Goal: Information Seeking & Learning: Learn about a topic

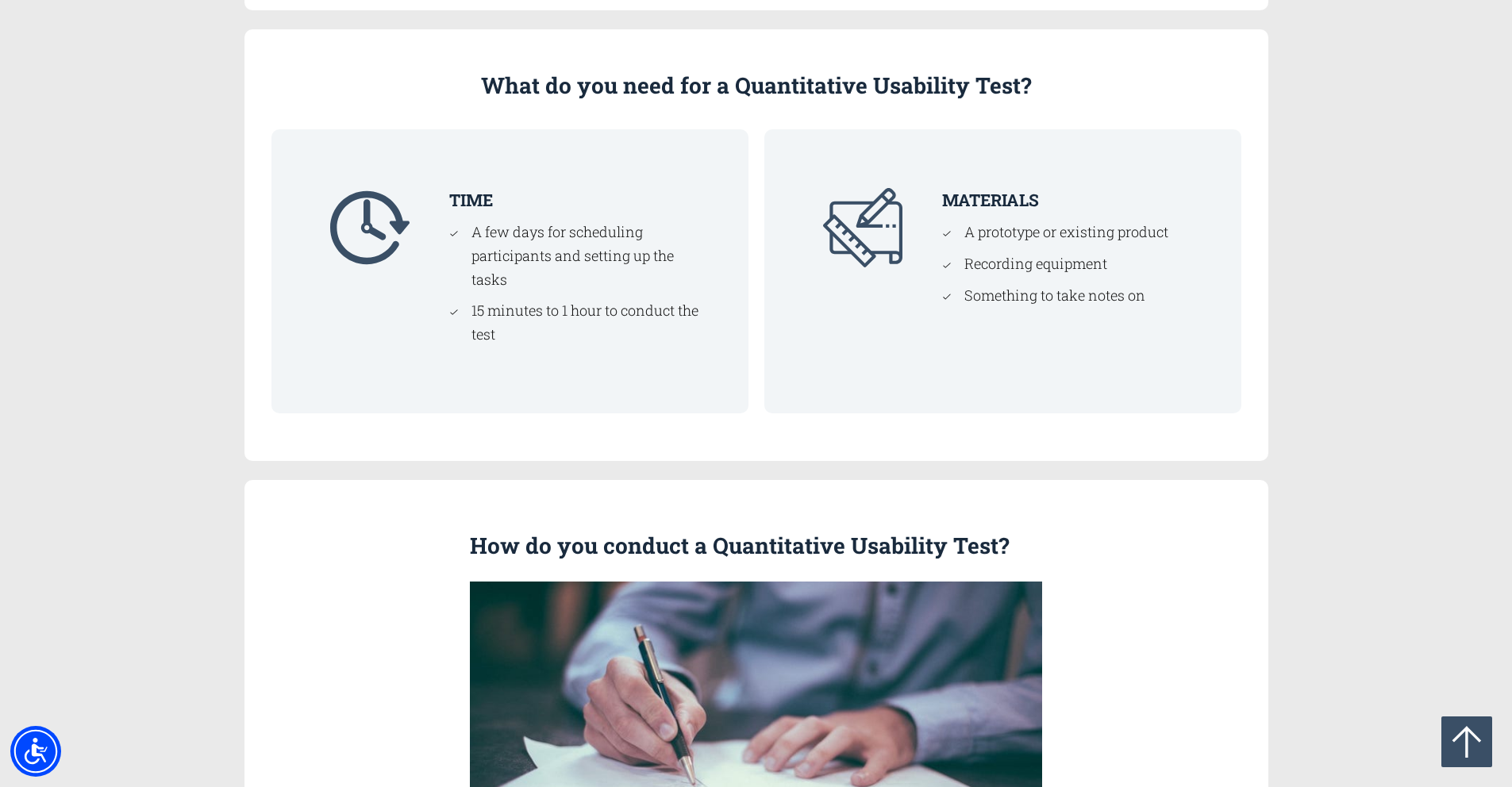
scroll to position [2235, 0]
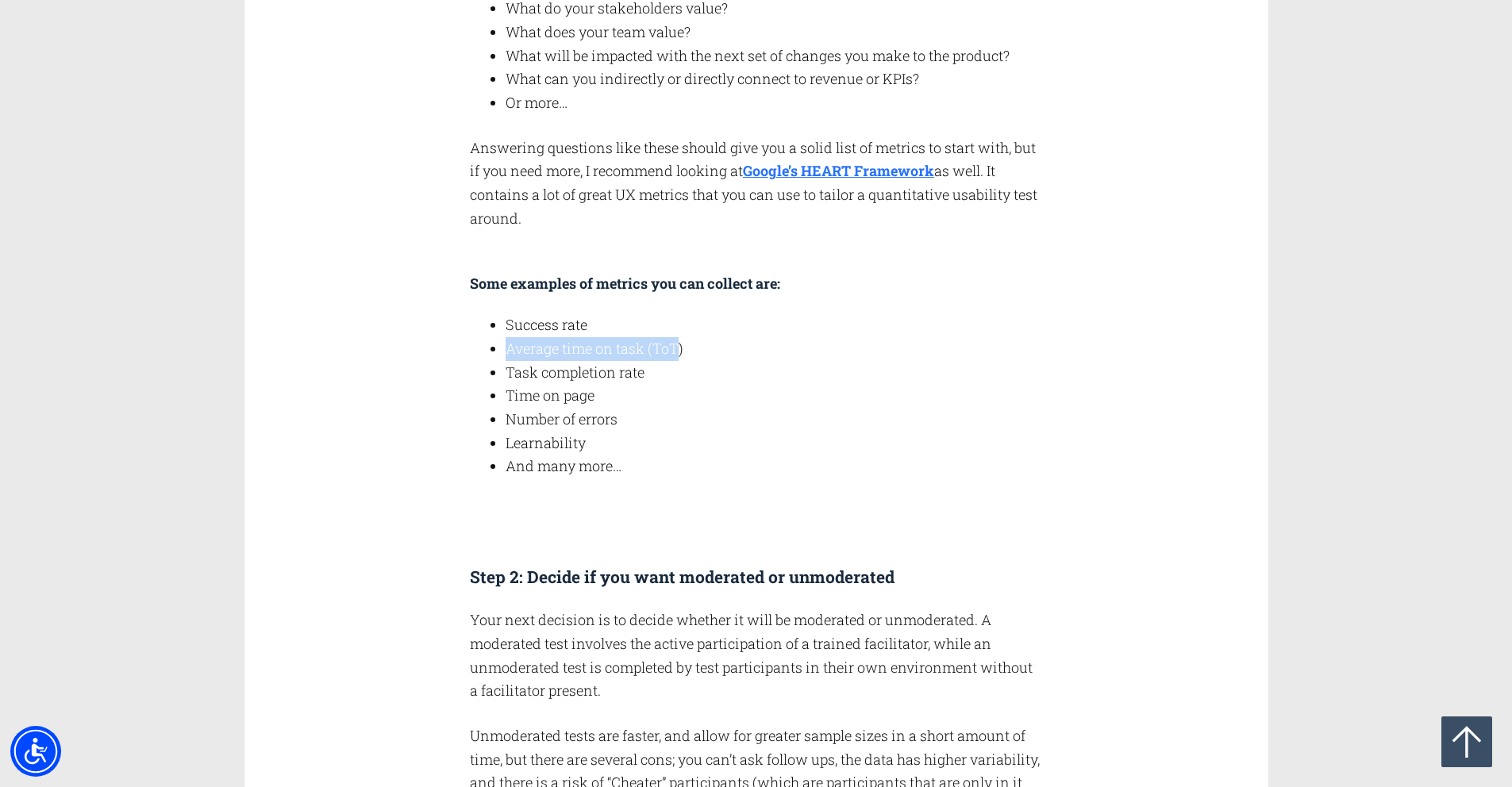
drag, startPoint x: 678, startPoint y: 350, endPoint x: 494, endPoint y: 347, distance: 184.0
click at [506, 348] on li "Average time on task (ToT)" at bounding box center [774, 349] width 536 height 24
click at [555, 370] on li "Task completion rate" at bounding box center [774, 373] width 536 height 24
click at [556, 410] on li "Number of errors" at bounding box center [774, 419] width 536 height 24
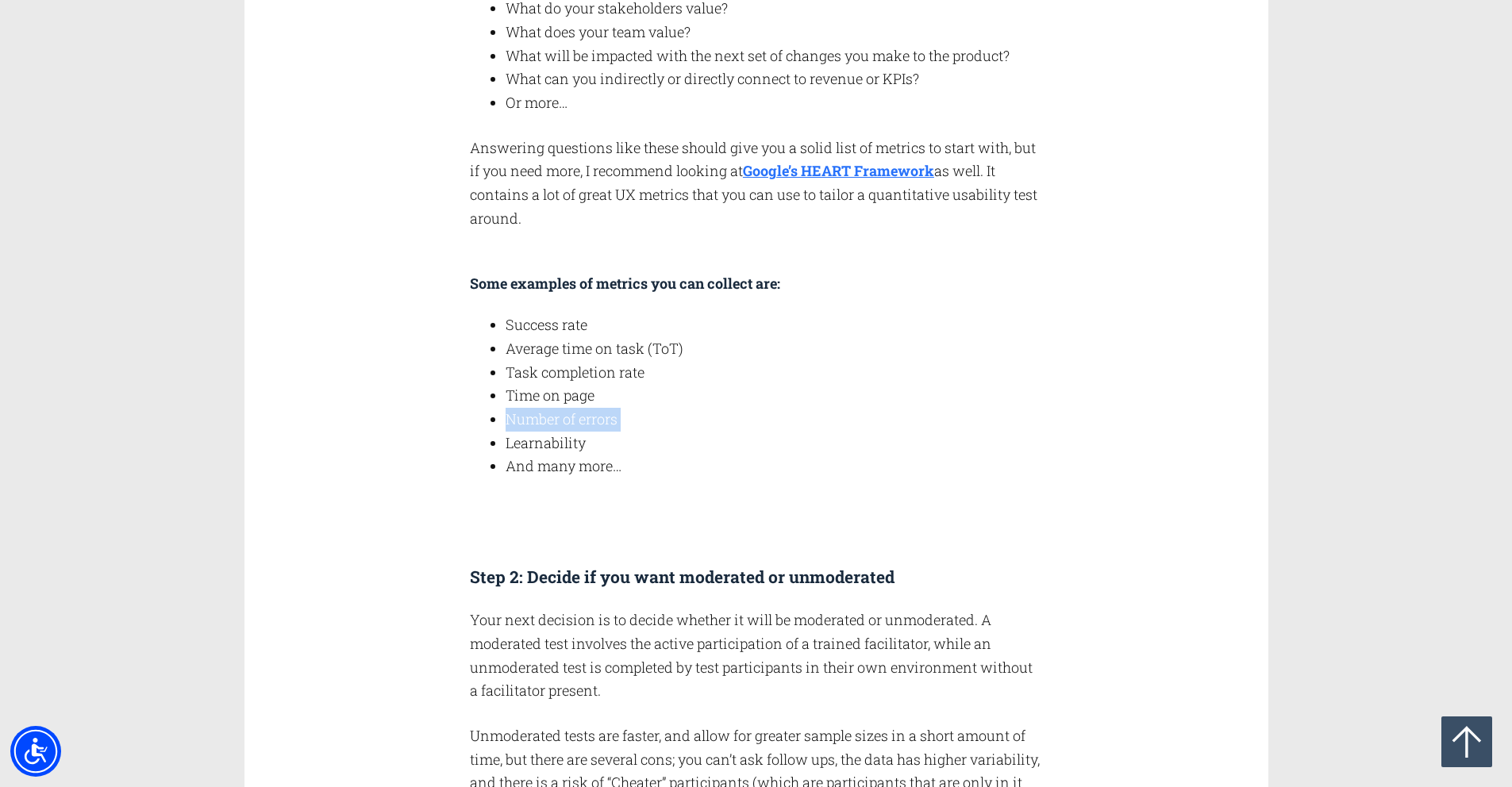
click at [556, 410] on li "Number of errors" at bounding box center [774, 419] width 536 height 24
click at [557, 410] on li "Number of errors" at bounding box center [774, 419] width 536 height 24
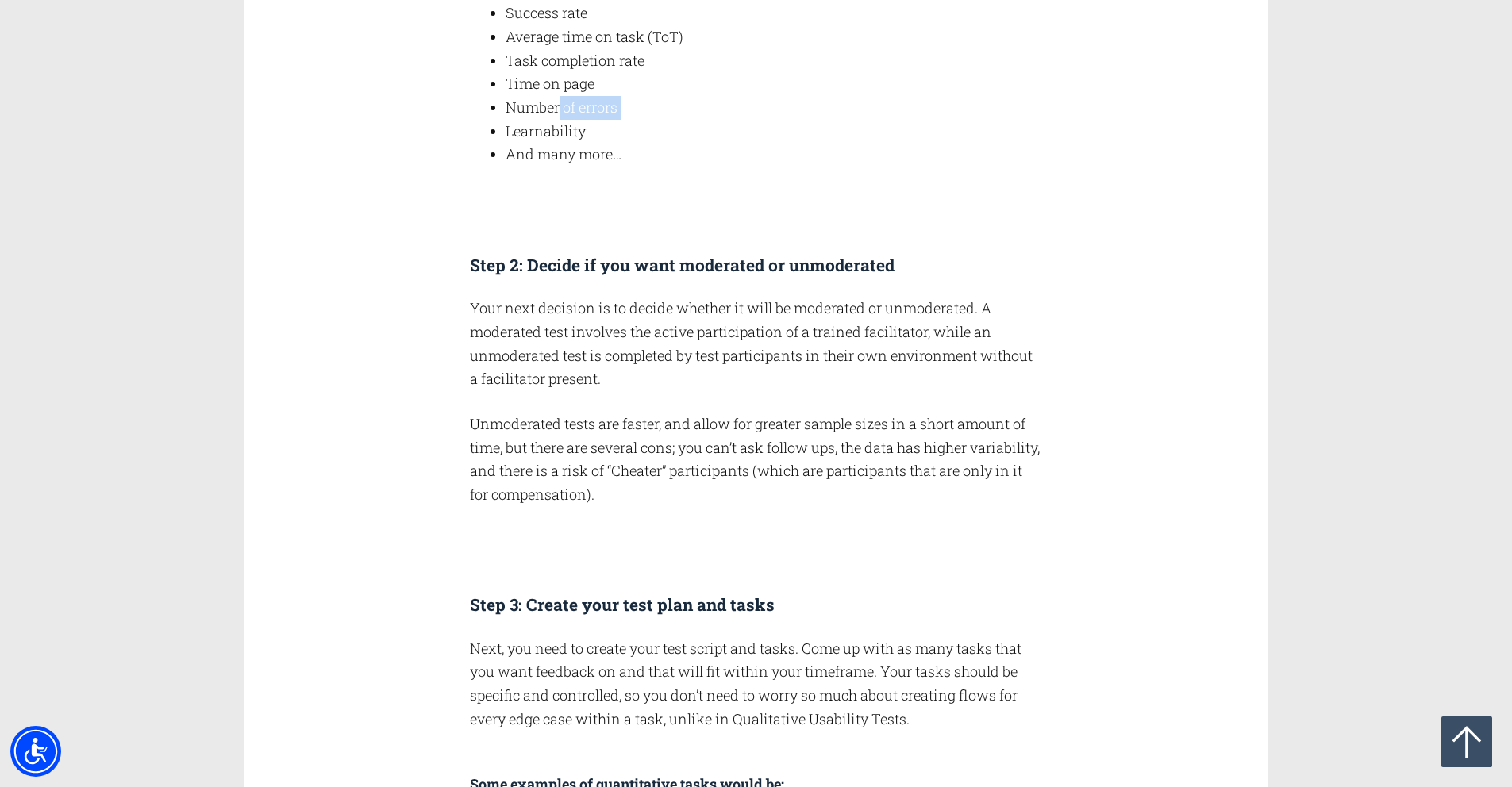
scroll to position [2549, 0]
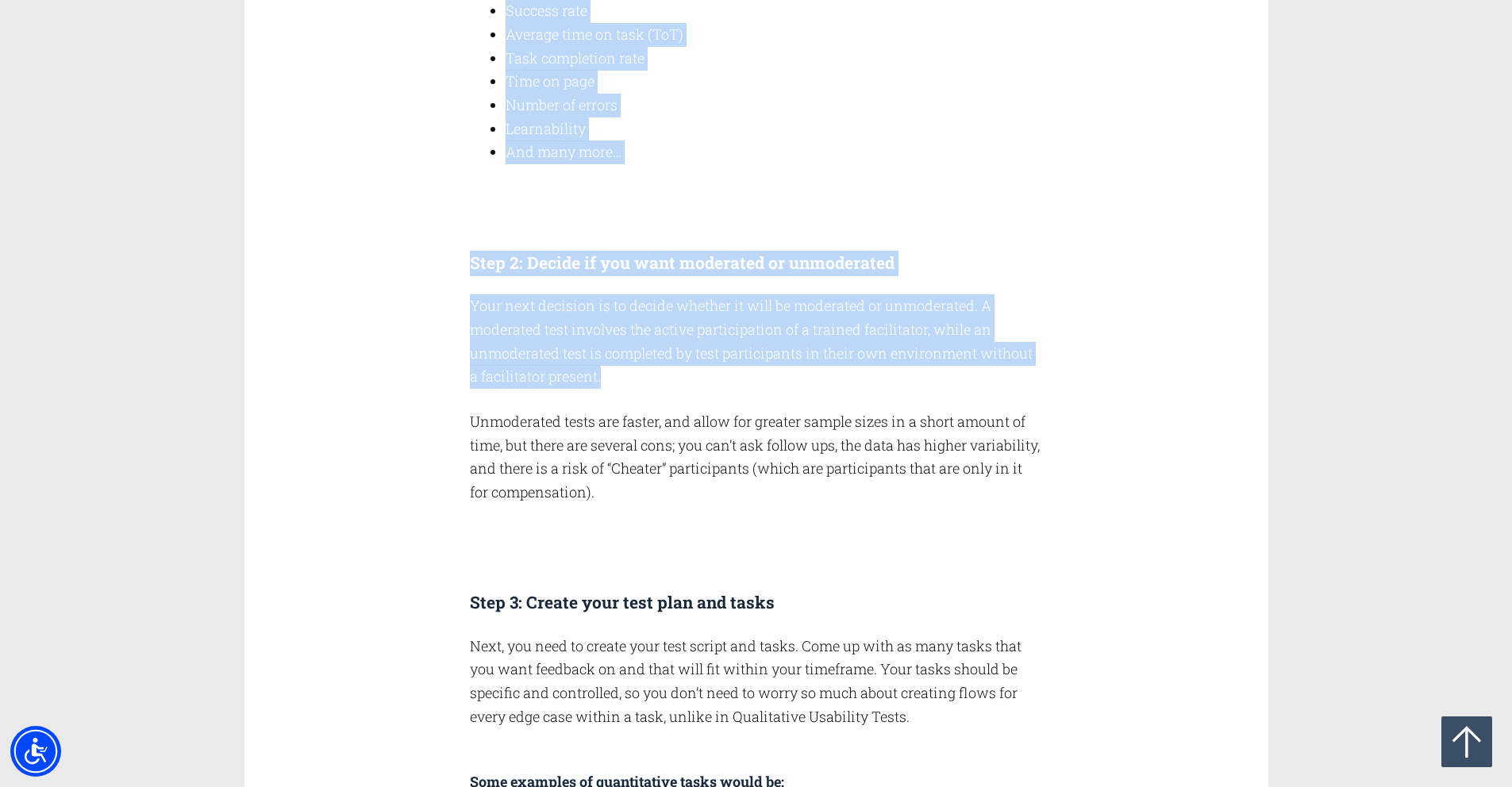
drag, startPoint x: 442, startPoint y: 295, endPoint x: 1023, endPoint y: 402, distance: 590.8
click at [990, 395] on div "How do you conduct a Quantitative Usability Test? Step 1: Decide what metrics y…" at bounding box center [756, 616] width 985 height 2832
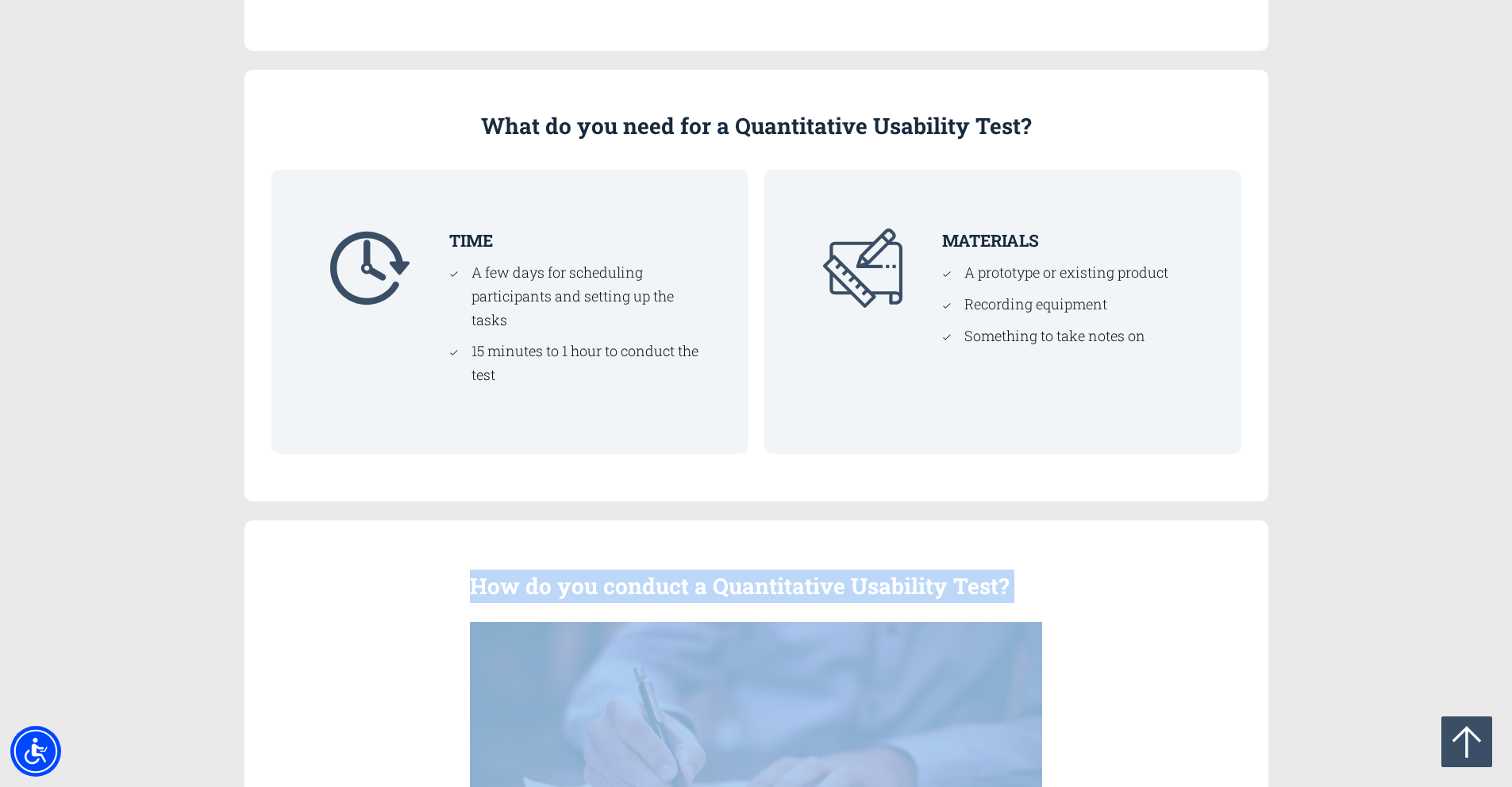
scroll to position [1669, 0]
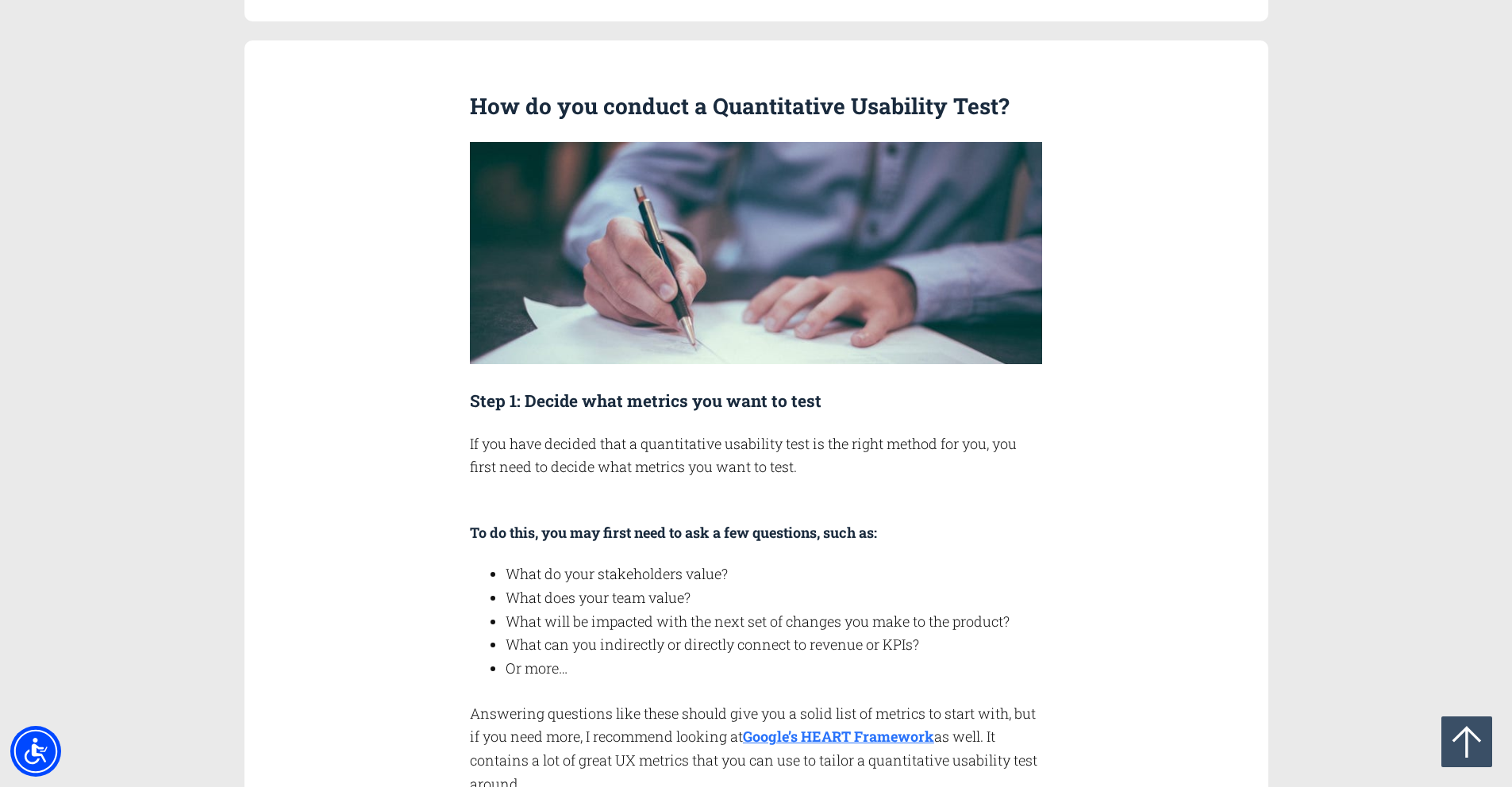
click at [1030, 469] on p "If you have decided that a quantitative usability test is the right method for …" at bounding box center [755, 455] width 572 height 47
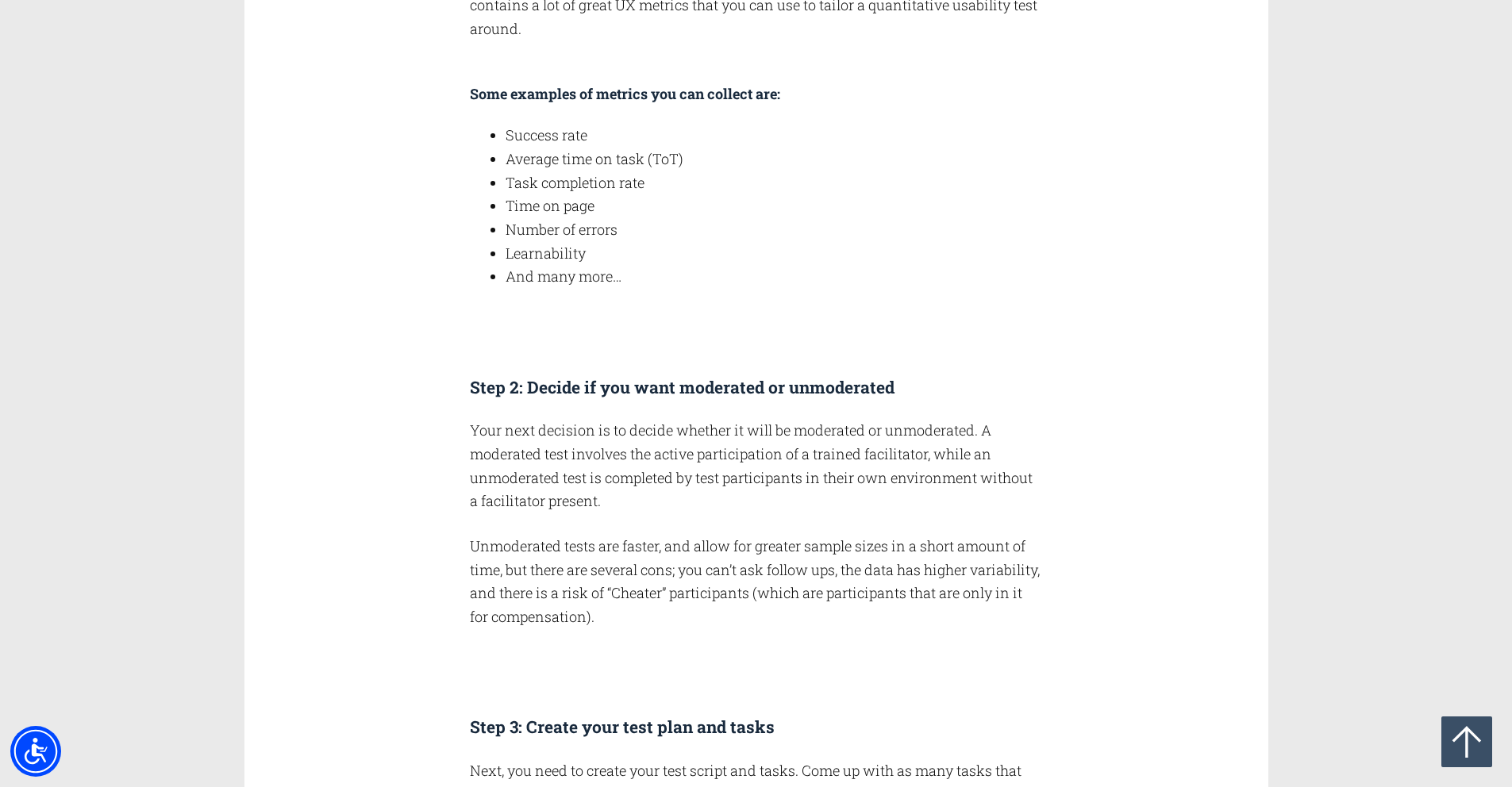
scroll to position [2426, 0]
drag, startPoint x: 505, startPoint y: 137, endPoint x: 522, endPoint y: 164, distance: 31.9
click at [613, 139] on li "Success rate" at bounding box center [774, 134] width 536 height 24
drag, startPoint x: 506, startPoint y: 158, endPoint x: 725, endPoint y: 160, distance: 219.0
click at [725, 160] on li "Average time on task (ToT)" at bounding box center [774, 158] width 536 height 24
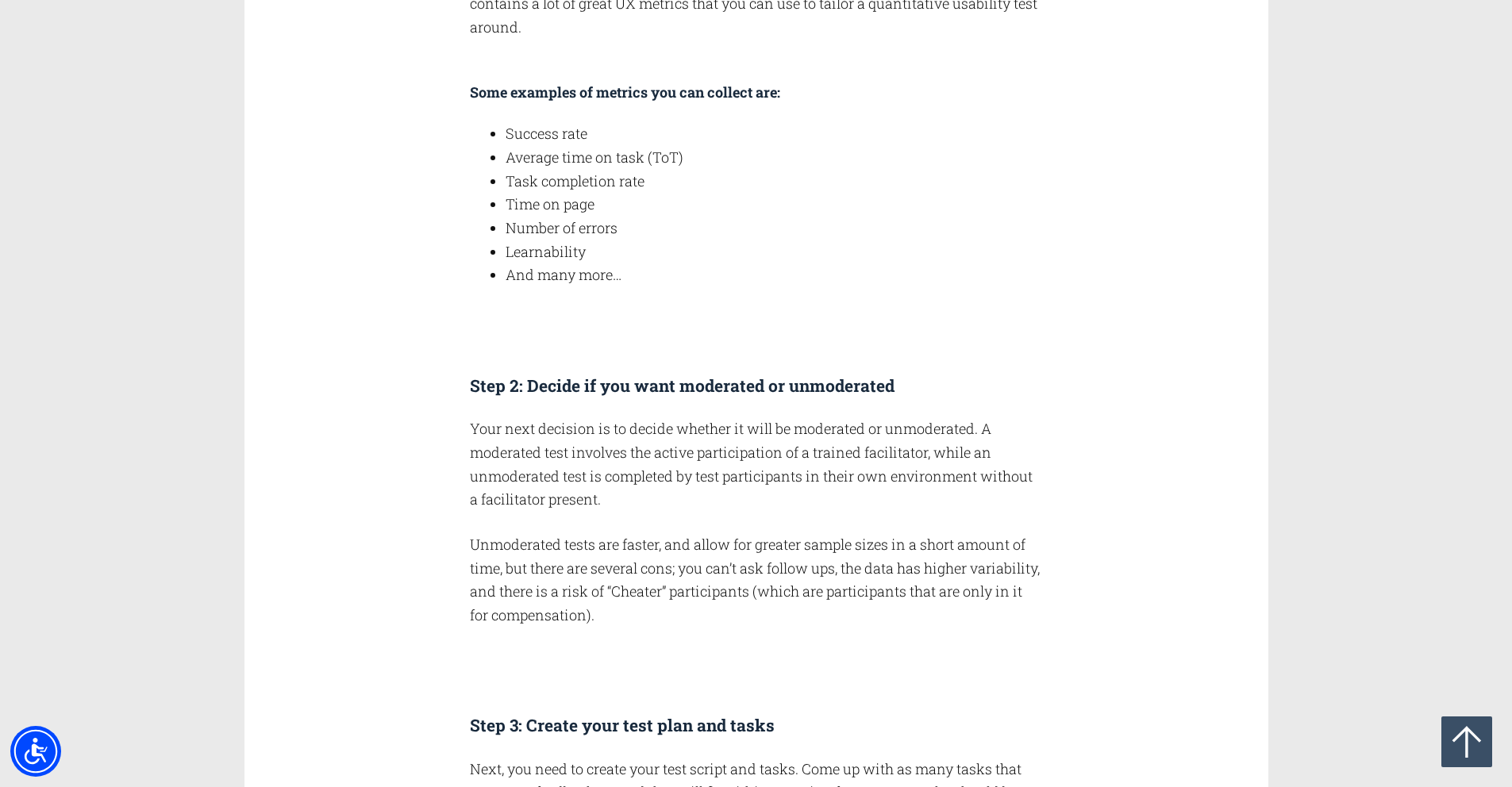
click at [689, 189] on li "Task completion rate" at bounding box center [774, 181] width 536 height 24
drag, startPoint x: 506, startPoint y: 186, endPoint x: 683, endPoint y: 186, distance: 177.0
click at [683, 186] on ul "Success rate Average time on task (ToT) Task completion rate Time on page Numbe…" at bounding box center [755, 205] width 572 height 165
click at [676, 204] on li "Time on page" at bounding box center [774, 205] width 536 height 24
drag, startPoint x: 508, startPoint y: 202, endPoint x: 651, endPoint y: 207, distance: 143.1
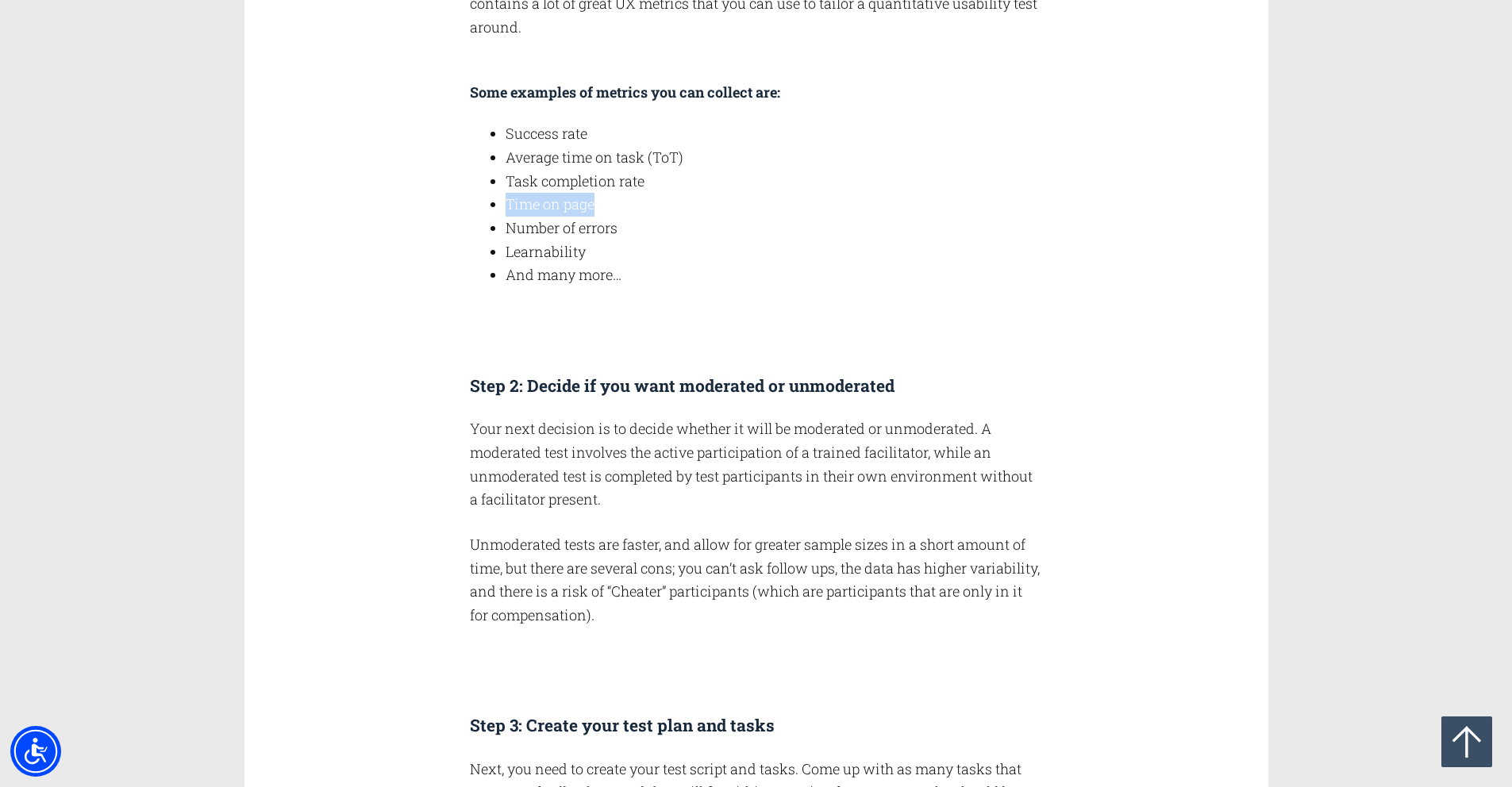
click at [651, 207] on li "Time on page" at bounding box center [774, 205] width 536 height 24
drag, startPoint x: 682, startPoint y: 240, endPoint x: 669, endPoint y: 245, distance: 13.9
click at [682, 240] on li "Learnability" at bounding box center [774, 252] width 536 height 24
drag, startPoint x: 498, startPoint y: 229, endPoint x: 737, endPoint y: 237, distance: 239.1
click at [737, 237] on ul "Success rate Average time on task (ToT) Task completion rate Time on page Numbe…" at bounding box center [755, 205] width 572 height 165
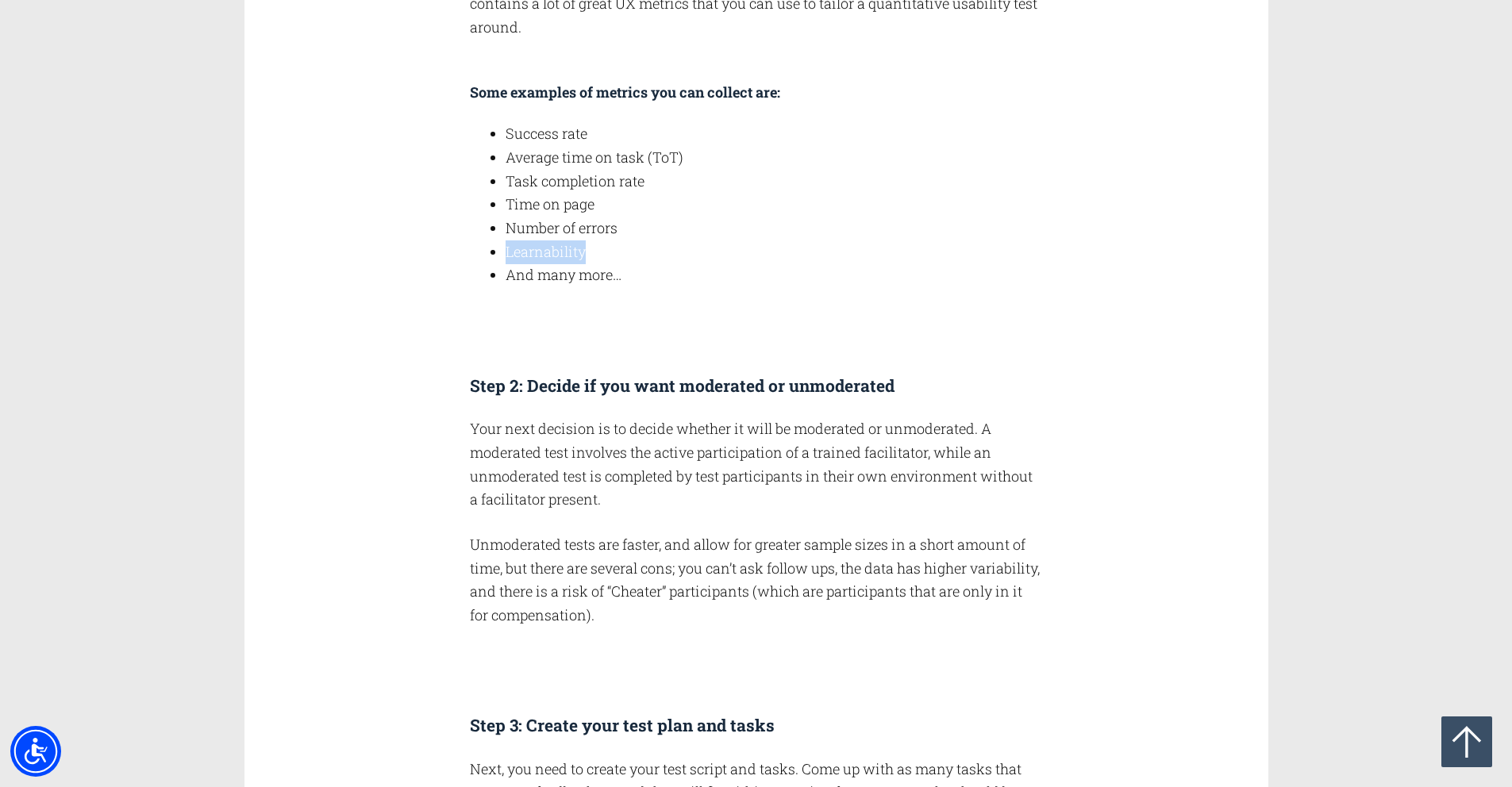
drag, startPoint x: 491, startPoint y: 258, endPoint x: 677, endPoint y: 257, distance: 186.0
click at [677, 257] on li "Learnability" at bounding box center [774, 252] width 536 height 24
click at [767, 359] on div "Step 2: Decide if you want moderated or unmoderated" at bounding box center [755, 373] width 572 height 50
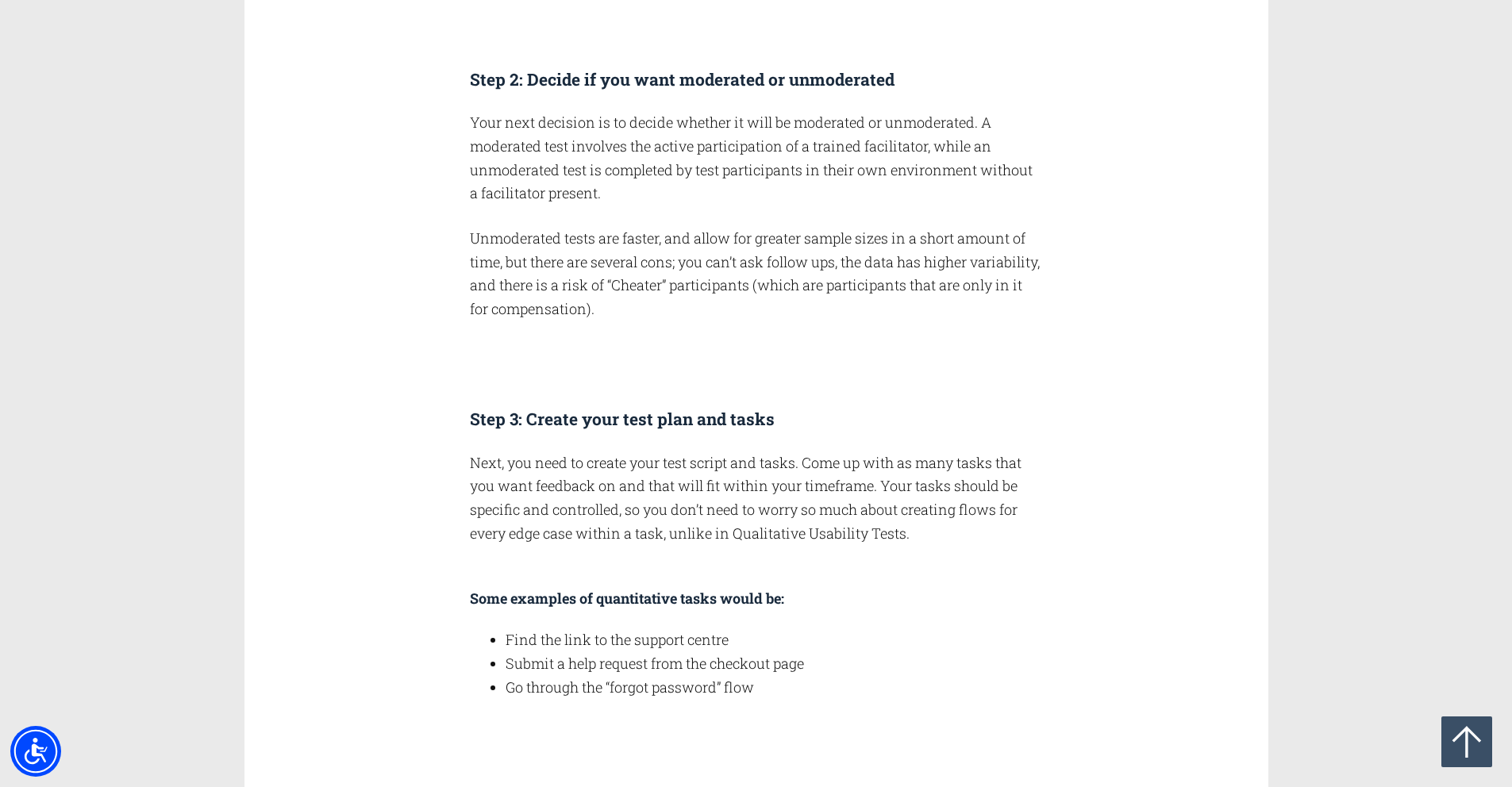
scroll to position [2283, 0]
